Goal: Browse casually: Explore the website without a specific task or goal

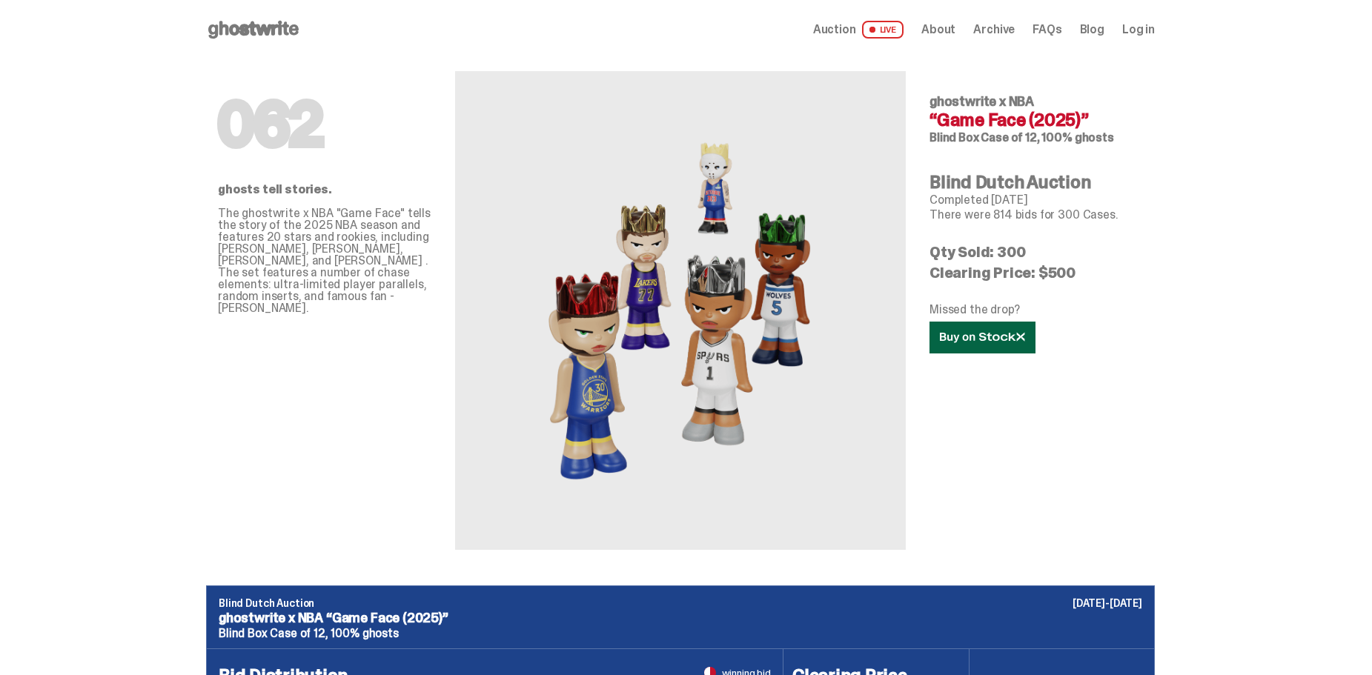
click at [977, 337] on icon at bounding box center [982, 337] width 85 height 11
click at [259, 24] on use at bounding box center [253, 30] width 90 height 18
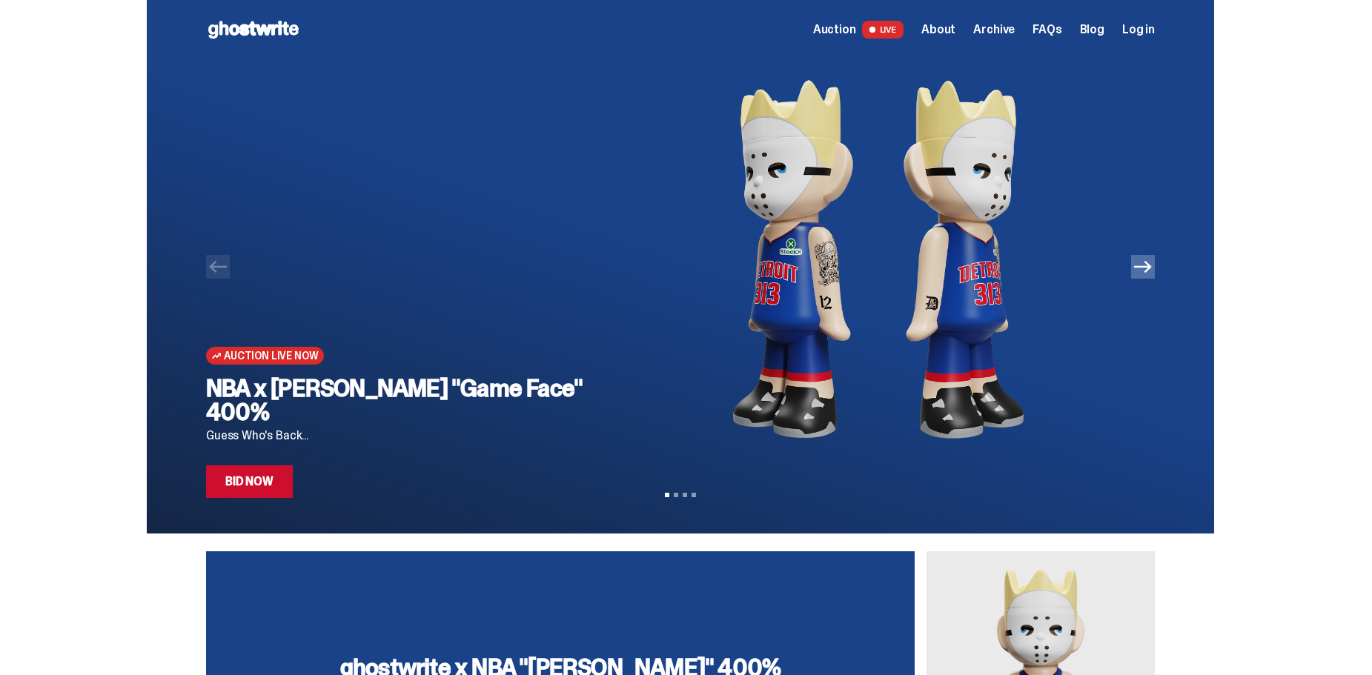
click at [257, 479] on link "Bid Now" at bounding box center [249, 481] width 87 height 33
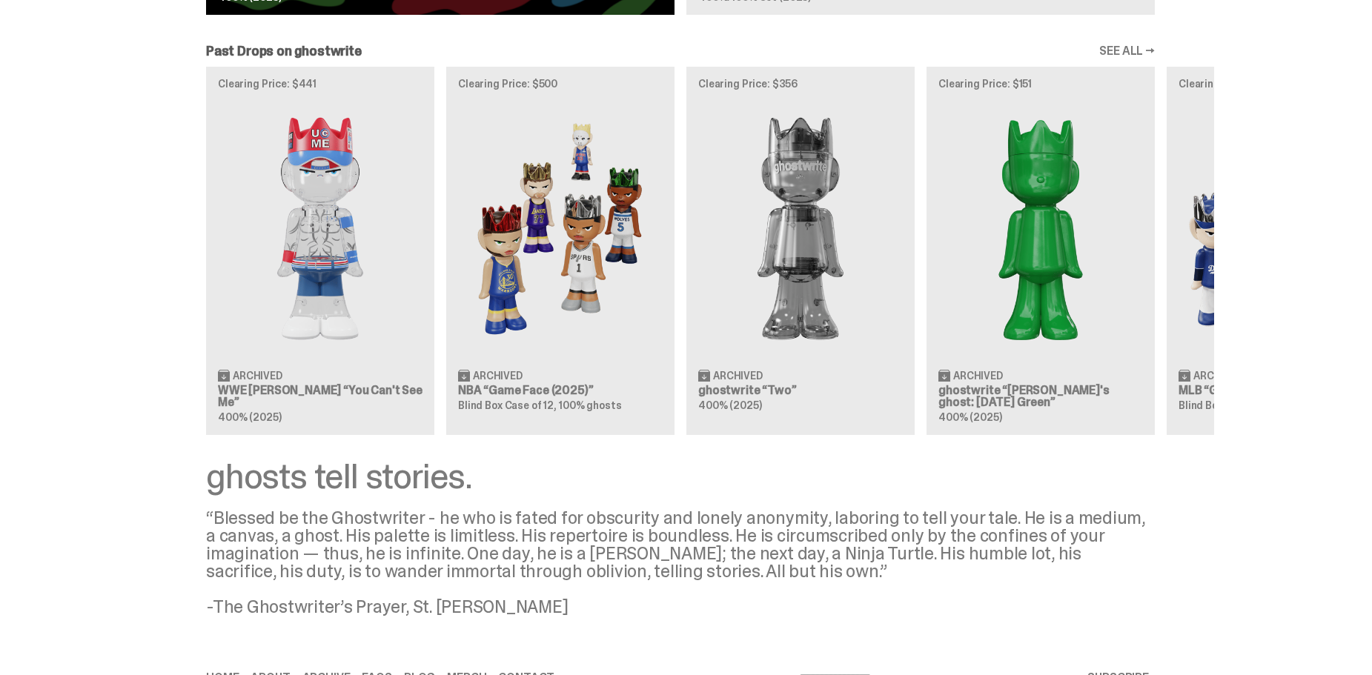
scroll to position [1524, 0]
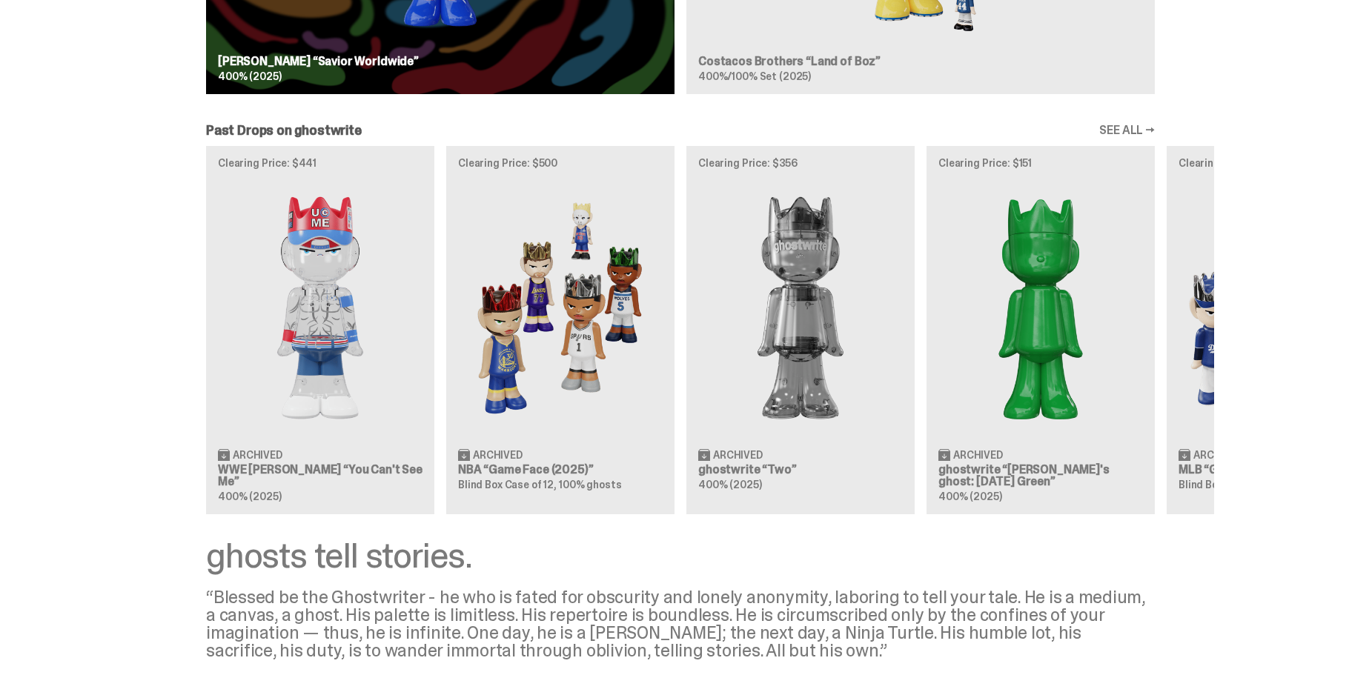
click at [1143, 130] on link "SEE ALL →" at bounding box center [1127, 130] width 56 height 12
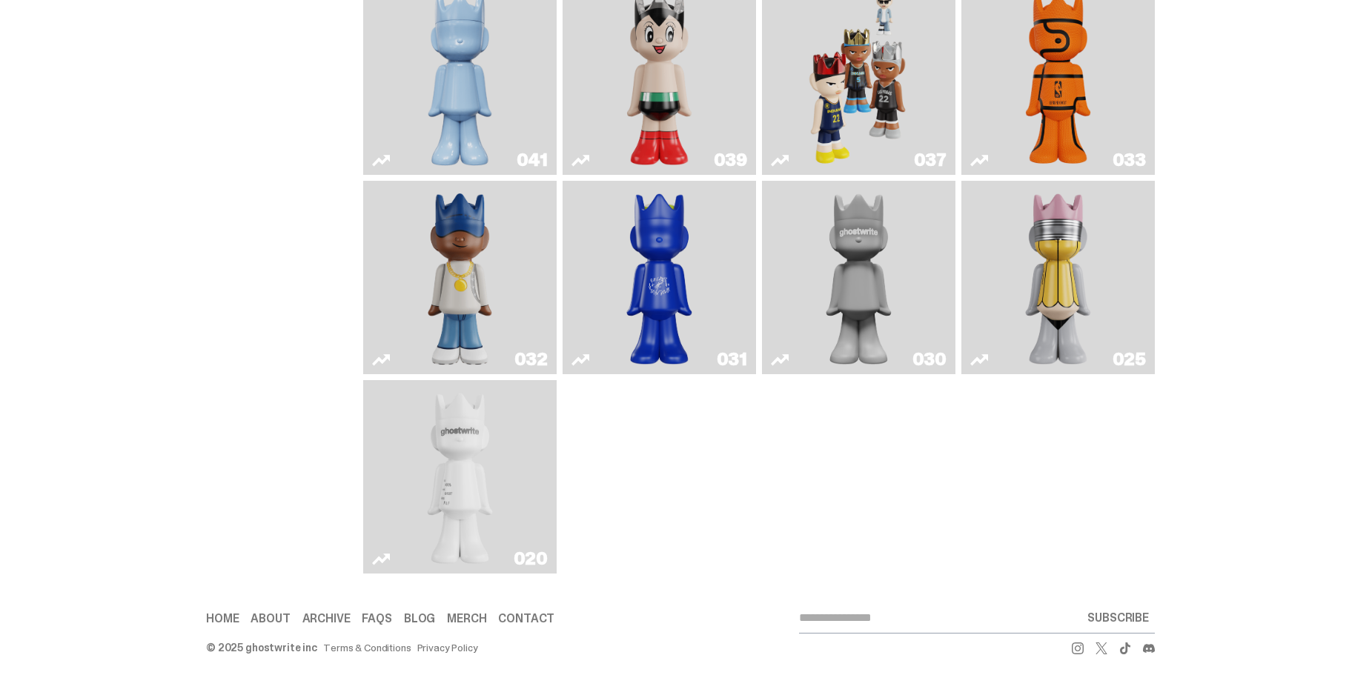
scroll to position [791, 0]
